Goal: Information Seeking & Learning: Learn about a topic

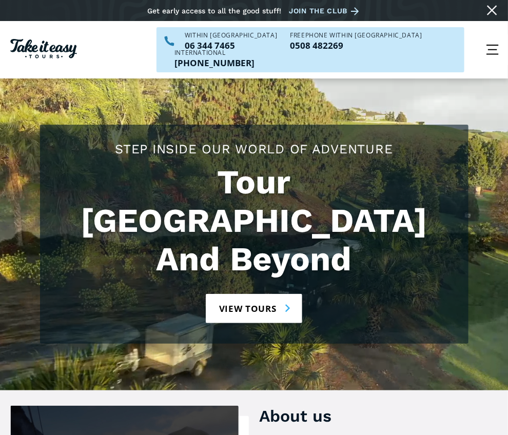
click at [0, 0] on link "Our tours" at bounding box center [0, 0] width 0 height 0
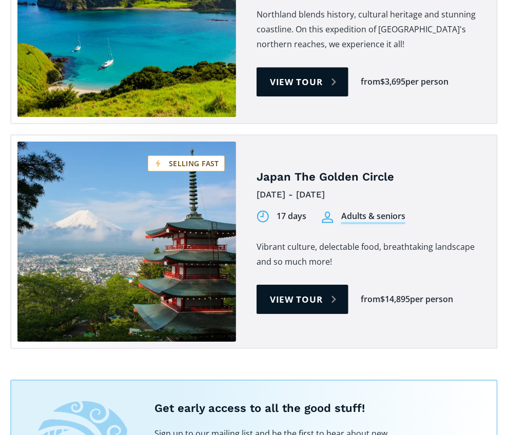
scroll to position [3285, 0]
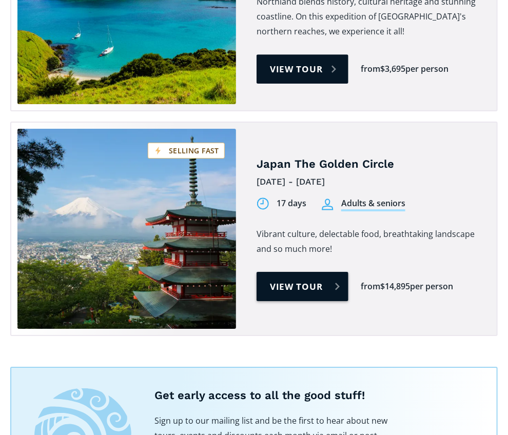
click at [348, 301] on link "View tour" at bounding box center [303, 286] width 92 height 29
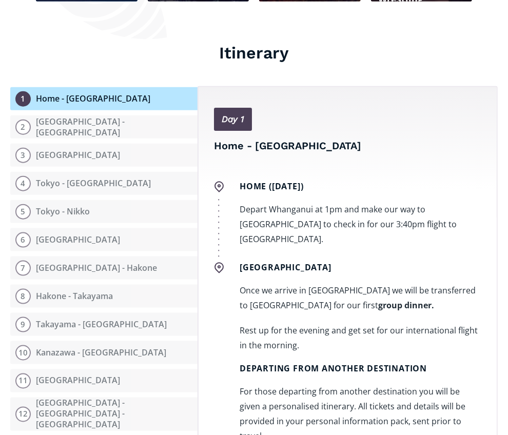
click at [0, 0] on link "Your guides" at bounding box center [0, 0] width 0 height 0
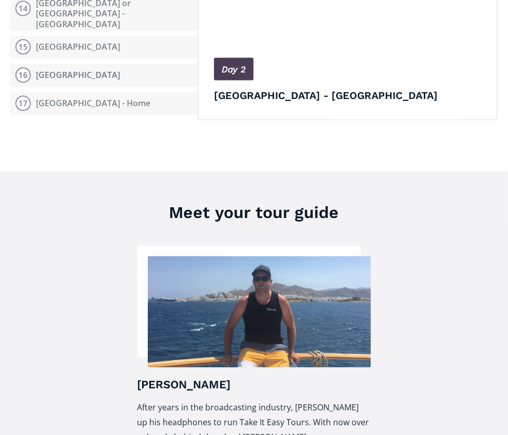
scroll to position [1865, 0]
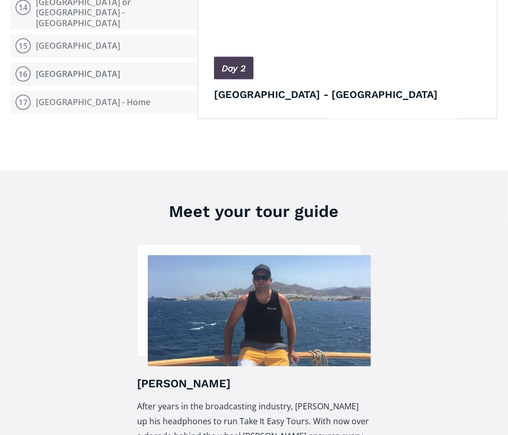
click at [0, 0] on link "Tour highlights" at bounding box center [0, 0] width 0 height 0
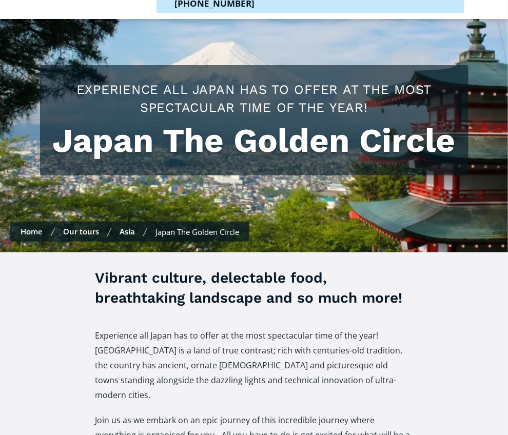
scroll to position [59, 0]
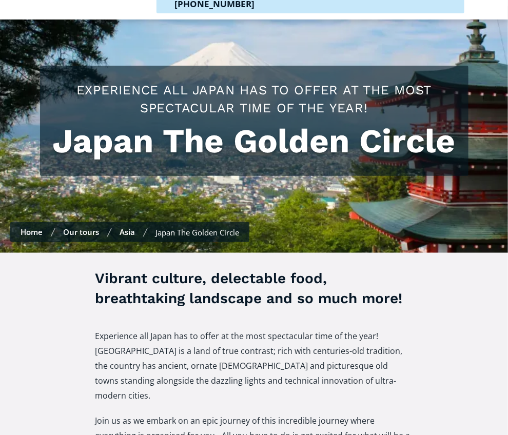
click at [0, 0] on link "Our tours" at bounding box center [0, 0] width 0 height 0
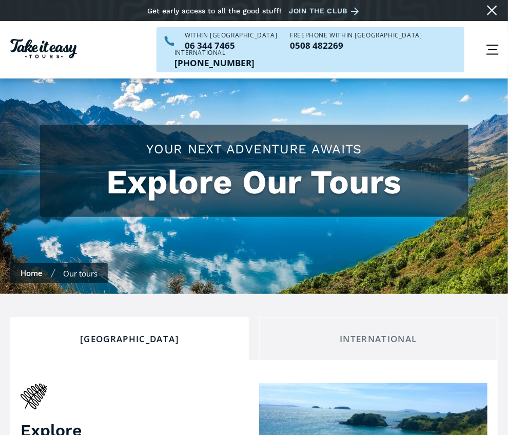
checkbox input "true"
click at [0, 0] on link "Day trips & shows" at bounding box center [0, 0] width 0 height 0
